Goal: Check status

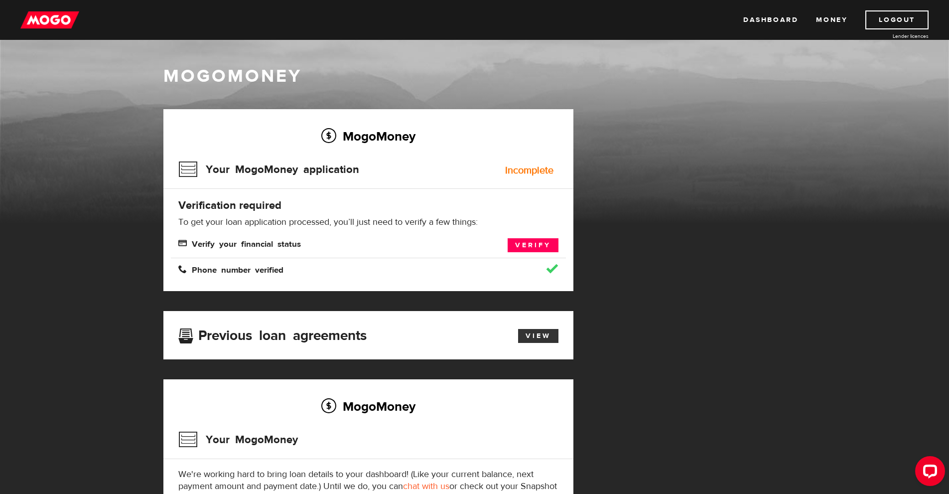
click at [544, 335] on link "View" at bounding box center [538, 336] width 40 height 14
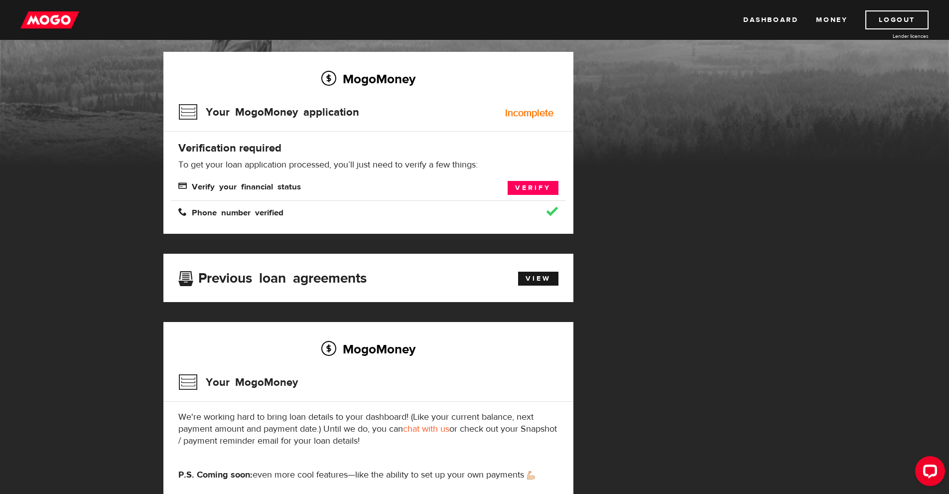
scroll to position [100, 0]
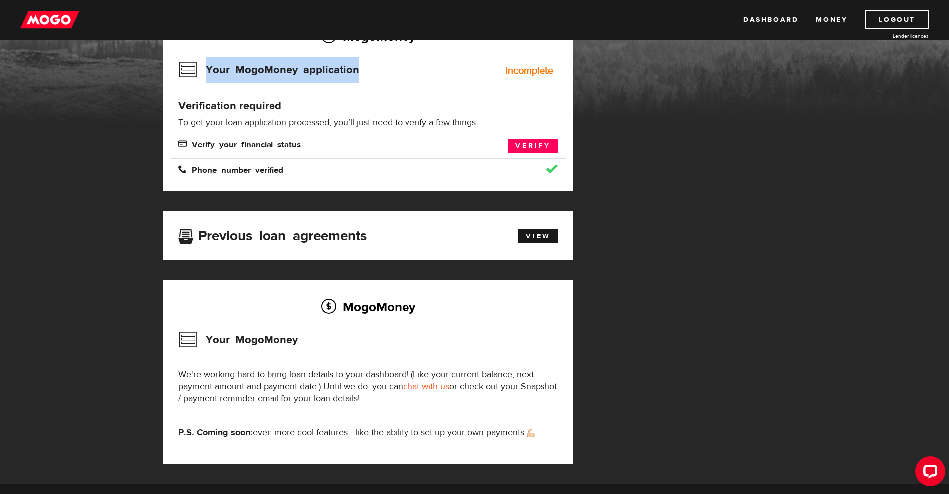
drag, startPoint x: 203, startPoint y: 70, endPoint x: 356, endPoint y: 79, distance: 153.7
click at [356, 79] on h3 "Your MogoMoney application" at bounding box center [268, 70] width 181 height 26
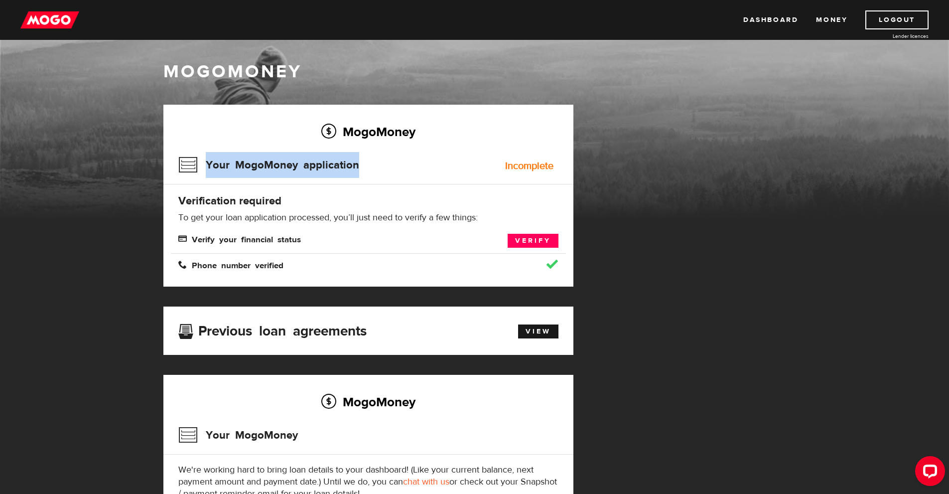
scroll to position [0, 0]
